Goal: Task Accomplishment & Management: Manage account settings

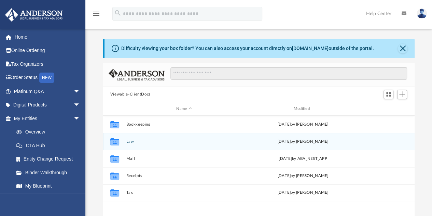
scroll to position [5, 5]
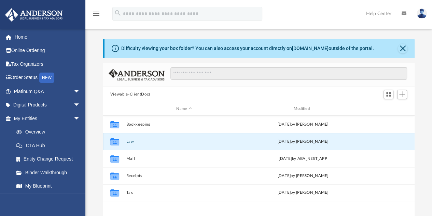
click at [129, 140] on button "Law" at bounding box center [184, 141] width 116 height 4
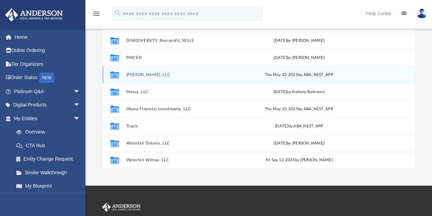
scroll to position [92, 0]
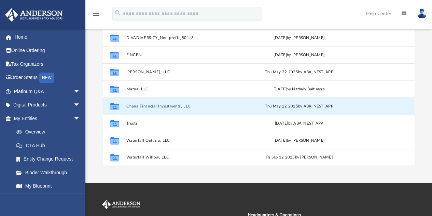
click at [172, 104] on button "Ohana Financial Investments, LLC" at bounding box center [182, 106] width 113 height 4
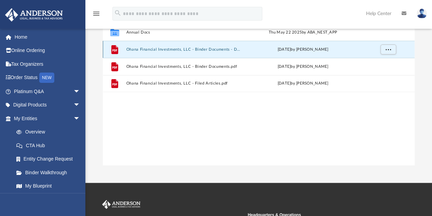
click at [165, 48] on button "Ohana Financial Investments, LLC - Binder Documents - DocuSigned.pdf" at bounding box center [184, 49] width 116 height 4
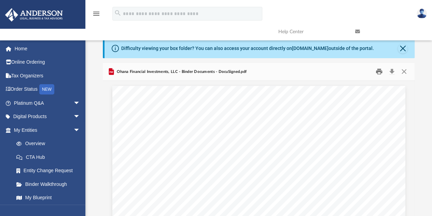
click at [378, 71] on button "Print" at bounding box center [379, 71] width 14 height 11
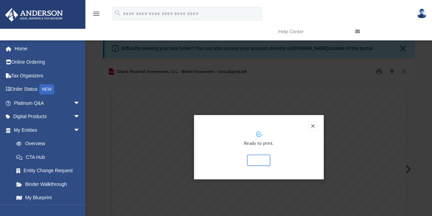
click at [312, 126] on button "Preview" at bounding box center [313, 126] width 8 height 8
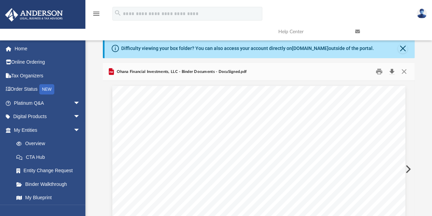
click at [391, 69] on button "Download" at bounding box center [392, 71] width 12 height 11
click at [24, 51] on link "Home" at bounding box center [48, 49] width 86 height 14
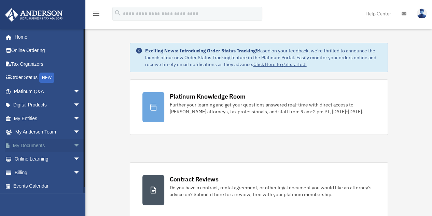
click at [34, 145] on link "My Documents arrow_drop_down" at bounding box center [48, 145] width 86 height 14
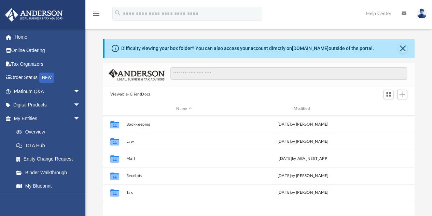
scroll to position [150, 307]
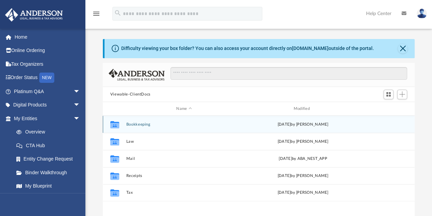
click at [137, 124] on button "Bookkeeping" at bounding box center [184, 124] width 116 height 4
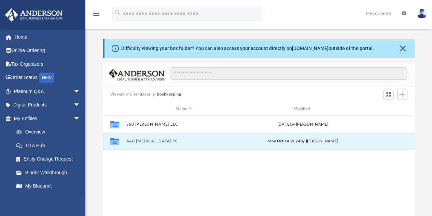
click at [147, 141] on button "A&B [MEDICAL_DATA] PC" at bounding box center [184, 141] width 116 height 4
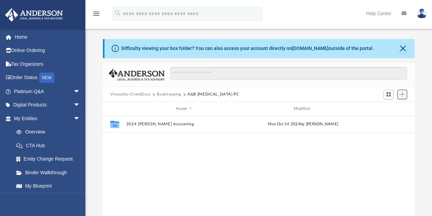
click at [405, 96] on button "Add" at bounding box center [402, 95] width 10 height 10
click at [384, 119] on li "New Folder" at bounding box center [393, 118] width 22 height 7
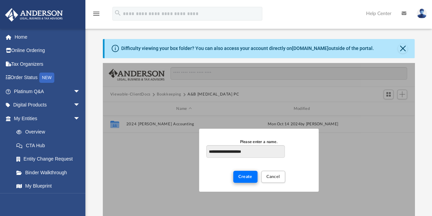
type input "**********"
click at [248, 175] on span "Create" at bounding box center [246, 176] width 14 height 4
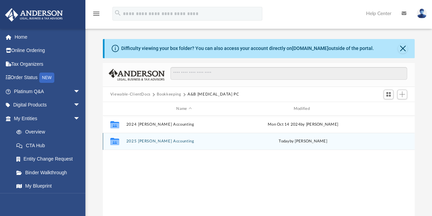
click at [167, 142] on button "2025 Merritt Accounting" at bounding box center [184, 141] width 116 height 4
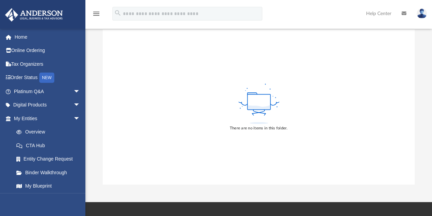
scroll to position [0, 0]
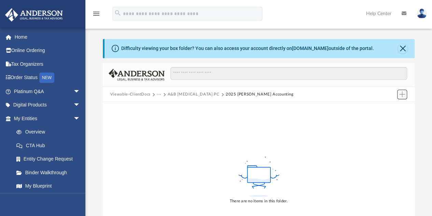
click at [403, 94] on span "Add" at bounding box center [402, 94] width 6 height 6
click at [390, 110] on li "Upload" at bounding box center [393, 107] width 22 height 7
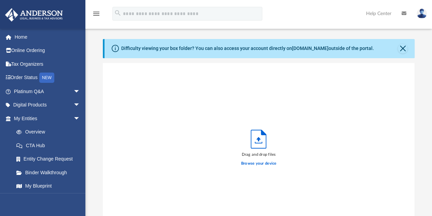
scroll to position [168, 307]
click at [264, 161] on label "Browse your device" at bounding box center [259, 163] width 36 height 6
click at [0, 0] on input "Browse your device" at bounding box center [0, 0] width 0 height 0
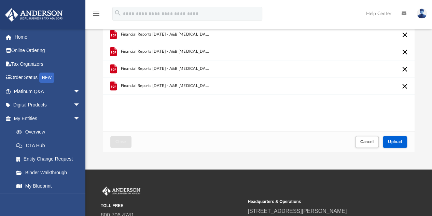
scroll to position [107, 0]
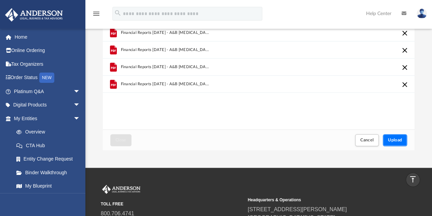
click at [399, 140] on span "Upload" at bounding box center [395, 140] width 14 height 4
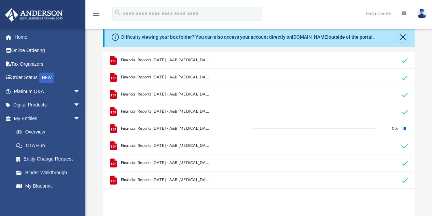
scroll to position [6, 0]
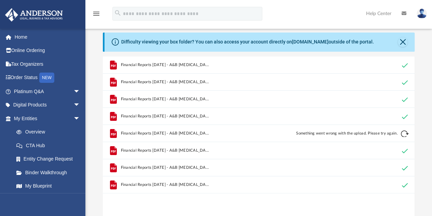
click at [407, 133] on button "Retry" at bounding box center [405, 134] width 8 height 8
click at [194, 134] on span "Financial Reports Jan 2025 - A&B Family Therapy Professional Corporation.pdf" at bounding box center [166, 133] width 90 height 4
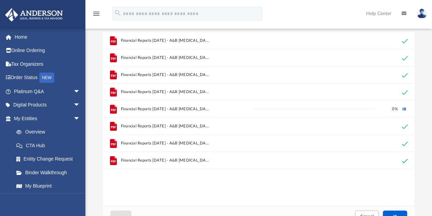
scroll to position [0, 0]
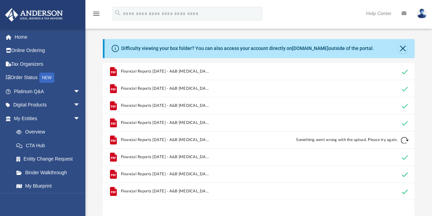
click at [193, 139] on span "Financial Reports Jan 2025 - A&B Family Therapy Professional Corporation.pdf" at bounding box center [166, 139] width 90 height 4
click at [195, 138] on span "Financial Reports Jan 2025 - A&B Family Therapy Professional Corporation.pdf" at bounding box center [166, 139] width 90 height 4
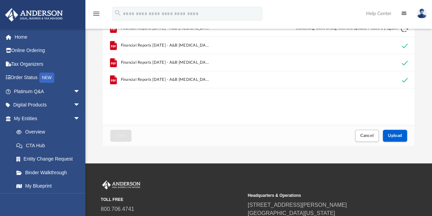
scroll to position [112, 0]
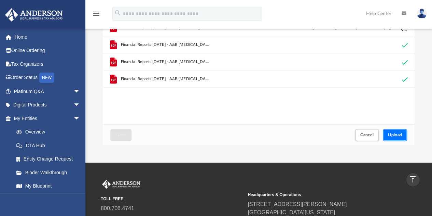
click at [397, 136] on span "Upload" at bounding box center [395, 135] width 14 height 4
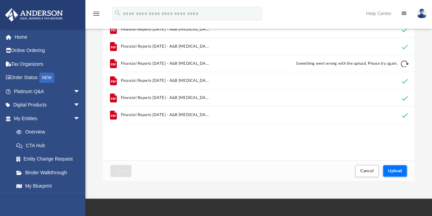
scroll to position [77, 0]
click at [392, 171] on span "Upload" at bounding box center [395, 170] width 14 height 4
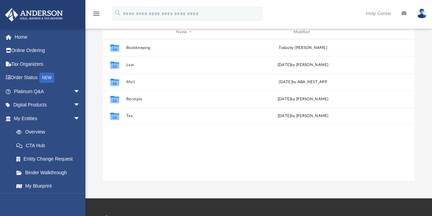
scroll to position [150, 307]
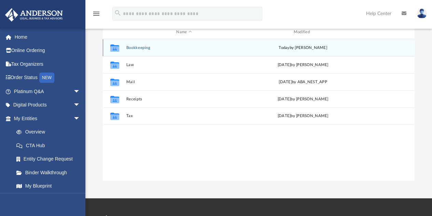
click at [141, 48] on button "Bookkeeping" at bounding box center [184, 47] width 116 height 4
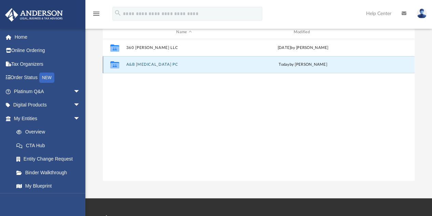
click at [149, 65] on button "A&B [MEDICAL_DATA] PC" at bounding box center [184, 65] width 116 height 4
click at [162, 65] on button "2025 [PERSON_NAME] Accounting" at bounding box center [184, 65] width 116 height 4
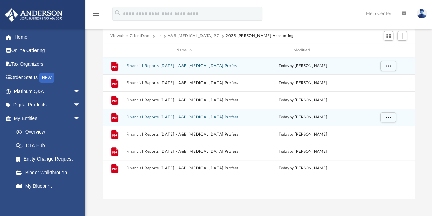
scroll to position [21, 0]
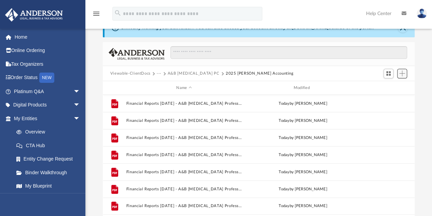
click at [404, 74] on span "Add" at bounding box center [402, 73] width 6 height 6
click at [390, 86] on li "Upload" at bounding box center [393, 86] width 22 height 7
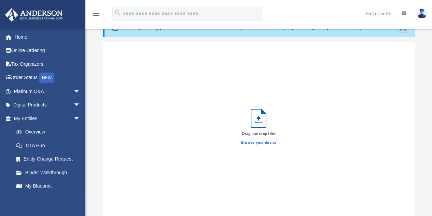
scroll to position [168, 307]
click at [272, 140] on label "Browse your device" at bounding box center [259, 142] width 36 height 6
click at [0, 0] on input "Browse your device" at bounding box center [0, 0] width 0 height 0
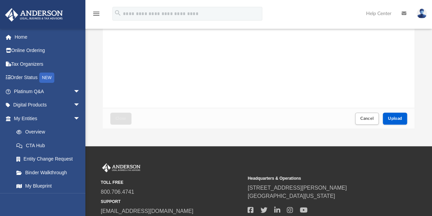
scroll to position [129, 0]
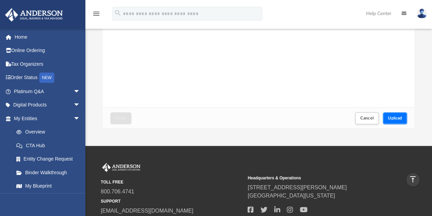
click at [397, 116] on span "Upload" at bounding box center [395, 118] width 14 height 4
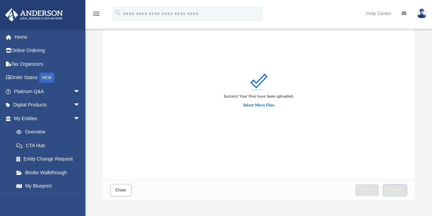
scroll to position [89, 0]
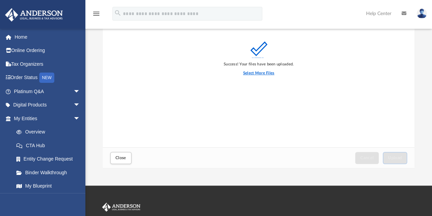
click at [265, 73] on label "Select More Files" at bounding box center [258, 73] width 31 height 6
click at [0, 0] on input "Select More Files" at bounding box center [0, 0] width 0 height 0
click at [124, 155] on span "Close" at bounding box center [121, 157] width 11 height 4
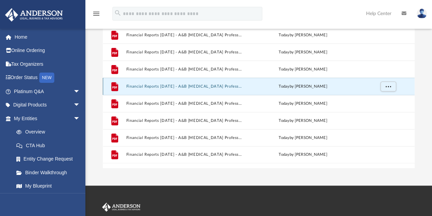
click at [143, 85] on button "Financial Reports Jan 2025 - A&B Family Therapy Professional Corporation (1).pdf" at bounding box center [184, 86] width 116 height 4
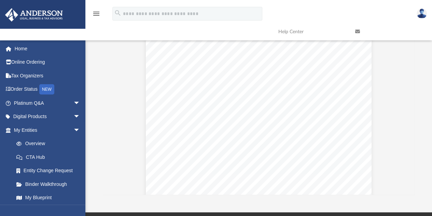
scroll to position [0, 0]
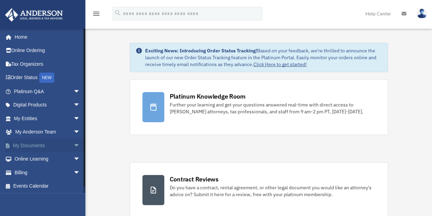
click at [31, 145] on link "My Documents arrow_drop_down" at bounding box center [48, 145] width 86 height 14
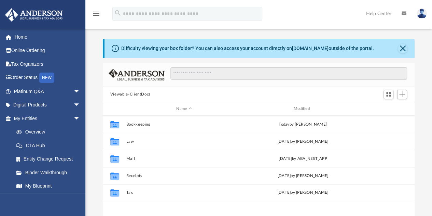
scroll to position [150, 307]
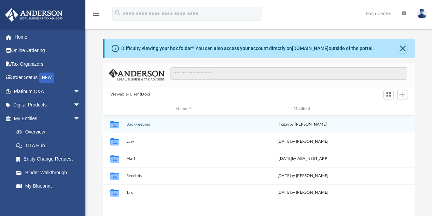
click at [140, 121] on div "Collaborated Folder Bookkeeping [DATE] by [PERSON_NAME]" at bounding box center [259, 124] width 312 height 17
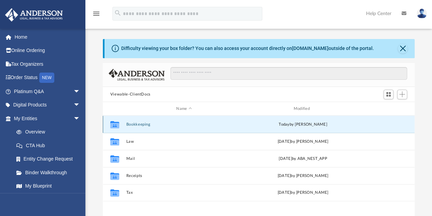
click at [140, 123] on button "Bookkeeping" at bounding box center [184, 124] width 116 height 4
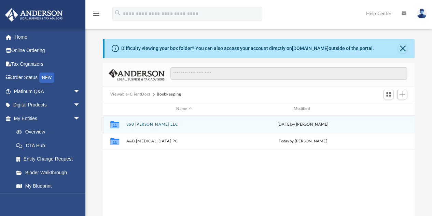
click at [140, 124] on button "360 [PERSON_NAME] LLC" at bounding box center [184, 124] width 116 height 4
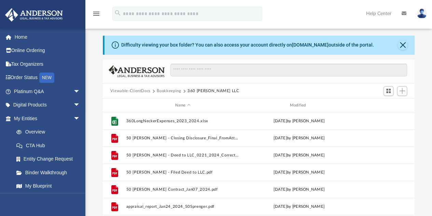
scroll to position [0, 0]
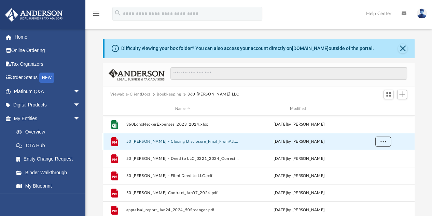
click at [383, 140] on span "More options" at bounding box center [382, 141] width 5 height 4
click at [131, 91] on button "Viewable-ClientDocs" at bounding box center [130, 94] width 40 height 6
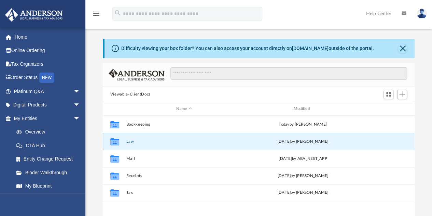
drag, startPoint x: 135, startPoint y: 140, endPoint x: 126, endPoint y: 141, distance: 9.7
click at [126, 141] on div "Collaborated Folder Law Sat Sep 13 2025 by Bobbi Williams" at bounding box center [259, 141] width 312 height 17
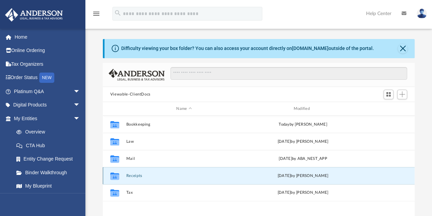
click at [133, 176] on button "Receipts" at bounding box center [184, 175] width 116 height 4
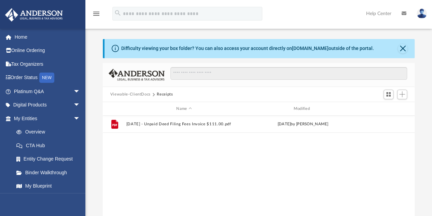
click at [138, 95] on button "Viewable-ClientDocs" at bounding box center [130, 94] width 40 height 6
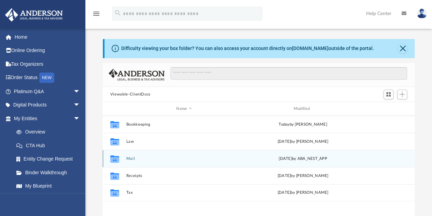
click at [133, 159] on button "Mail" at bounding box center [184, 158] width 116 height 4
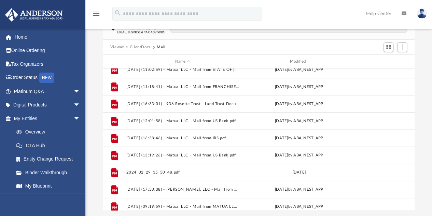
scroll to position [114, 0]
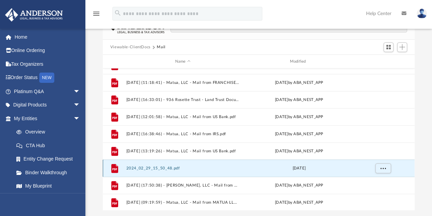
click at [162, 169] on button "2024_02_29_15_50_48.pdf" at bounding box center [182, 168] width 113 height 4
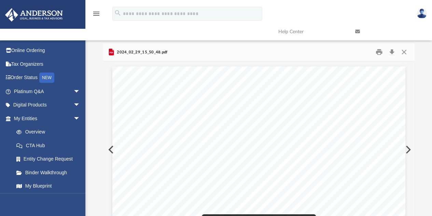
scroll to position [0, 0]
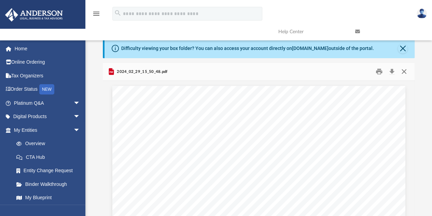
click at [406, 71] on button "Close" at bounding box center [404, 71] width 12 height 11
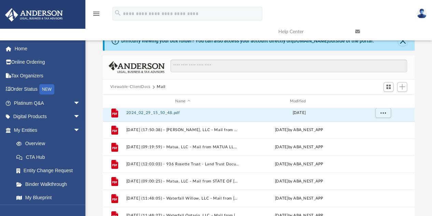
scroll to position [211, 0]
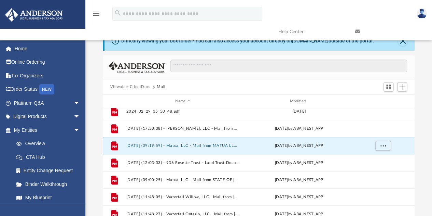
click at [214, 145] on button "2025.04.11 (09:19:59) - Matua, LLC - Mail from MATUA LLC ARLENE TICOULET SOLE M…" at bounding box center [182, 145] width 113 height 4
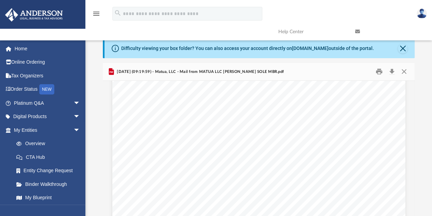
scroll to position [0, 0]
click at [404, 73] on button "Close" at bounding box center [404, 71] width 12 height 11
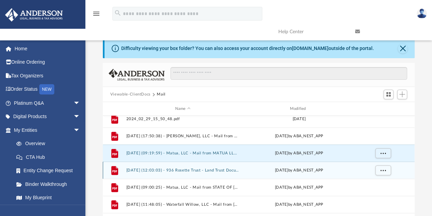
scroll to position [217, 0]
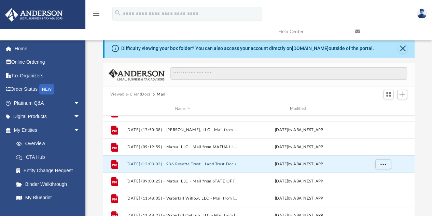
click at [212, 164] on button "2025.07.07 (12:03:03) - 936 Rosette Trust - Land Trust Documents from Lawrence …" at bounding box center [182, 164] width 113 height 4
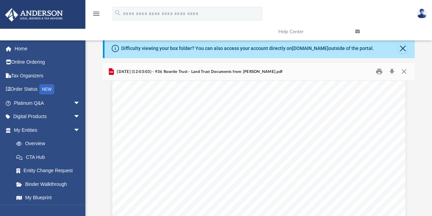
scroll to position [0, 0]
click at [404, 69] on button "Close" at bounding box center [404, 71] width 12 height 11
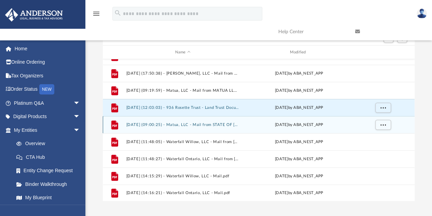
scroll to position [57, 0]
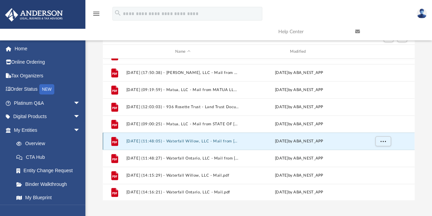
drag, startPoint x: 207, startPoint y: 141, endPoint x: 191, endPoint y: 140, distance: 15.4
click at [191, 140] on button "2025.08.15 (11:48:05) - Waterfall Willow, LLC - Mail from New York State Depart…" at bounding box center [182, 141] width 113 height 4
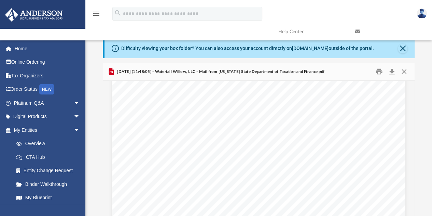
scroll to position [148, 0]
click at [404, 73] on button "Close" at bounding box center [404, 71] width 12 height 11
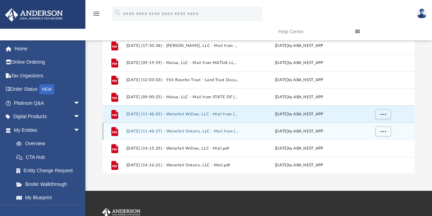
scroll to position [84, 0]
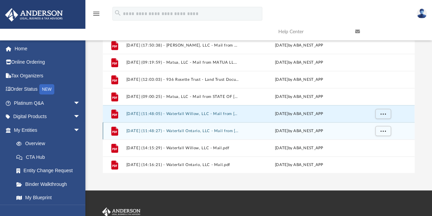
click at [191, 129] on button "2025.08.15 (11:48:27) - Waterfall Ontario, LLC - Mail from New York State Depar…" at bounding box center [182, 130] width 113 height 4
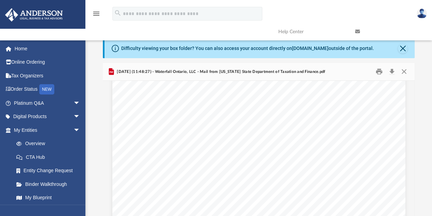
scroll to position [638, 0]
click at [404, 73] on button "Close" at bounding box center [404, 71] width 12 height 11
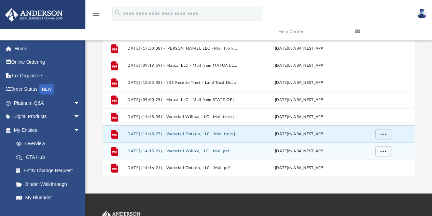
click at [192, 149] on button "2025.08.21 (14:15:29) - Waterfall Willow, LLC - Mail.pdf" at bounding box center [182, 151] width 113 height 4
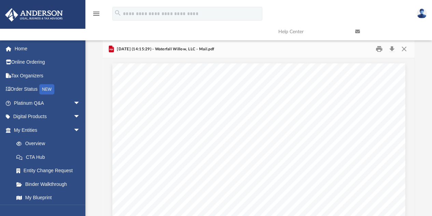
scroll to position [18, 0]
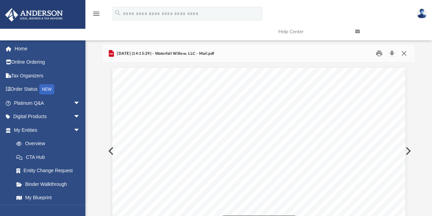
click at [403, 55] on button "Close" at bounding box center [404, 53] width 12 height 11
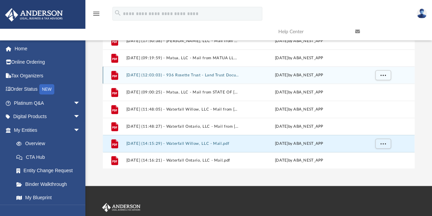
scroll to position [101, 0]
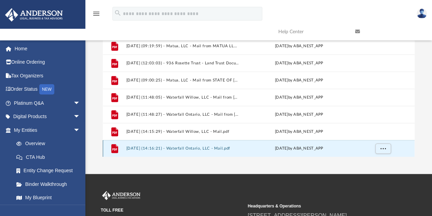
click at [213, 148] on button "2025.08.21 (14:16:21) - Waterfall Ontario, LLC - Mail.pdf" at bounding box center [182, 148] width 113 height 4
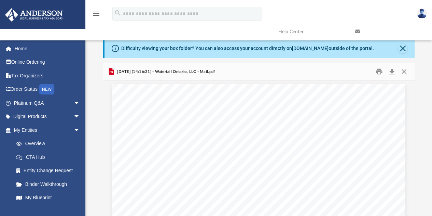
scroll to position [0, 0]
click at [406, 70] on button "Close" at bounding box center [404, 71] width 12 height 11
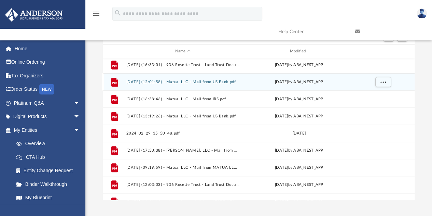
scroll to position [139, 0]
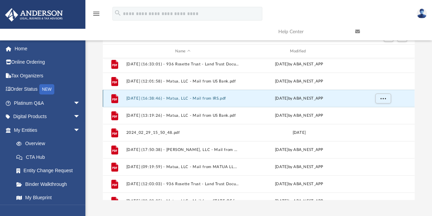
click at [156, 100] on button "2024.11.07 (16:38:46) - Matua, LLC - Mail from IRS.pdf" at bounding box center [182, 98] width 113 height 4
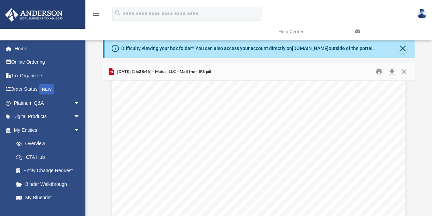
scroll to position [136, 0]
click at [407, 71] on button "Close" at bounding box center [404, 71] width 12 height 11
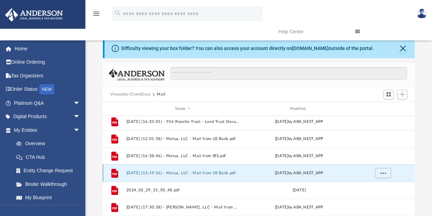
click at [212, 173] on button "2024.11.19 (13:19:26) - Matua, LLC - Mail from US Bank.pdf" at bounding box center [182, 173] width 113 height 4
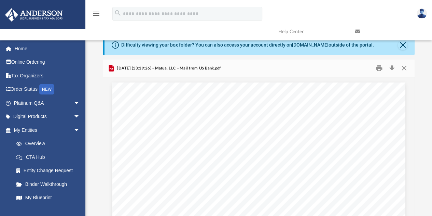
scroll to position [0, 0]
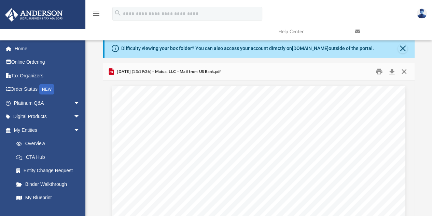
click at [405, 70] on button "Close" at bounding box center [404, 71] width 12 height 11
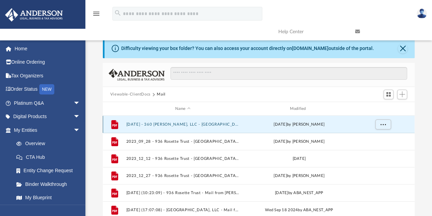
click at [176, 123] on button "2023.11.04 - 360 Longnecker, LLC - NY Dept of Taxation & Finance.pdf" at bounding box center [182, 124] width 113 height 4
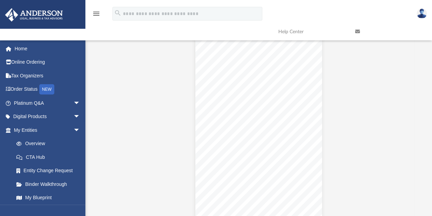
scroll to position [2007, 0]
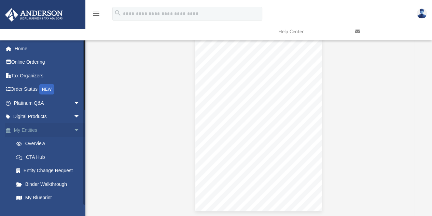
click at [31, 129] on link "My Entities arrow_drop_down" at bounding box center [48, 130] width 86 height 14
click at [31, 143] on link "Overview" at bounding box center [50, 144] width 81 height 14
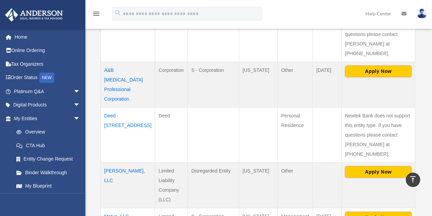
scroll to position [256, 0]
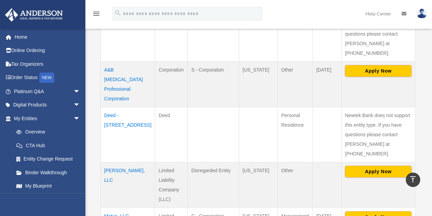
click at [249, 107] on td at bounding box center [258, 134] width 39 height 55
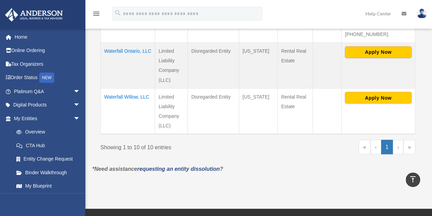
scroll to position [577, 0]
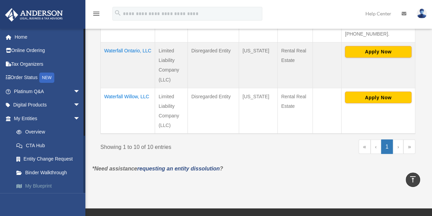
click at [44, 183] on link "My Blueprint" at bounding box center [50, 186] width 81 height 14
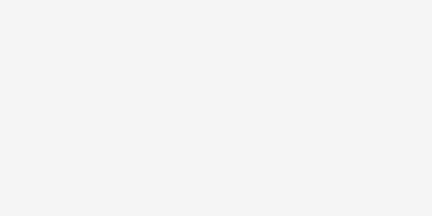
scroll to position [43, 0]
